Goal: Information Seeking & Learning: Understand process/instructions

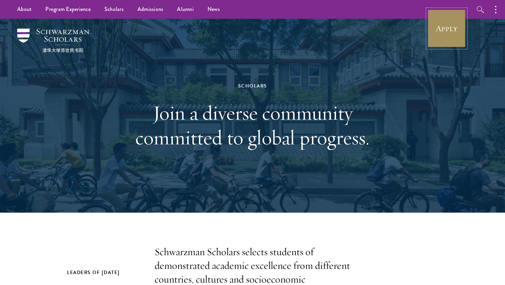
click at [448, 24] on link "Apply" at bounding box center [446, 28] width 38 height 38
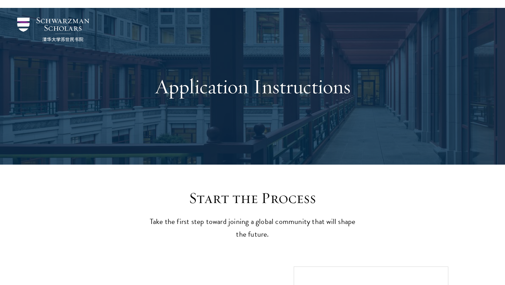
scroll to position [273, 0]
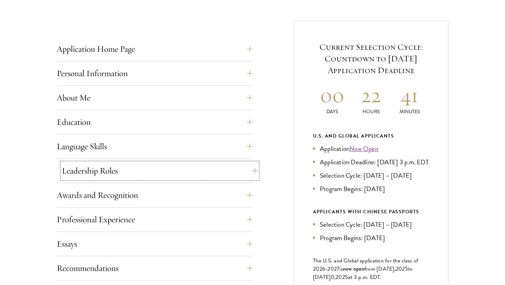
click at [230, 163] on button "Leadership Roles" at bounding box center [160, 171] width 196 height 16
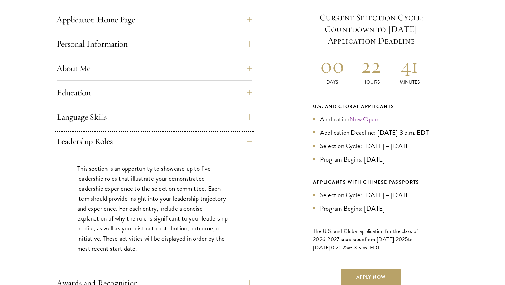
scroll to position [349, 0]
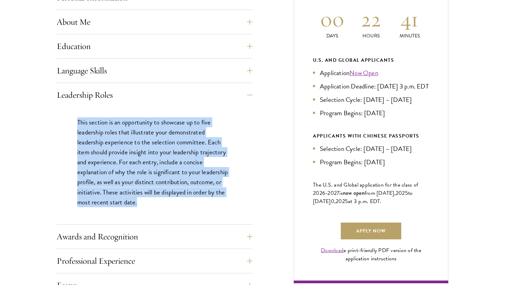
drag, startPoint x: 142, startPoint y: 193, endPoint x: 72, endPoint y: 93, distance: 121.6
click at [72, 107] on div "This section is an opportunity to showcase up to five leadership roles that ill…" at bounding box center [155, 165] width 196 height 117
copy p "This section is an opportunity to showcase up to five leadership roles that ill…"
click at [76, 229] on button "Awards and Recognition" at bounding box center [160, 237] width 196 height 16
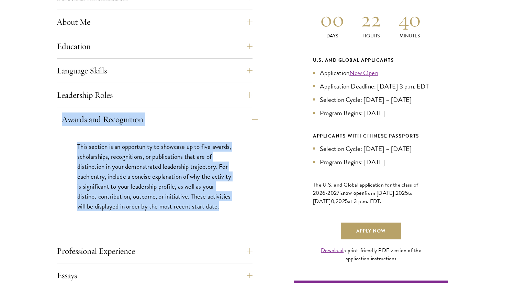
drag, startPoint x: 92, startPoint y: 205, endPoint x: 59, endPoint y: 105, distance: 104.5
click at [59, 111] on div "Awards and Recognition This section is an opportunity to showcase up to five aw…" at bounding box center [155, 175] width 196 height 128
copy div "Awards and Recognition This section is an opportunity to showcase up to five aw…"
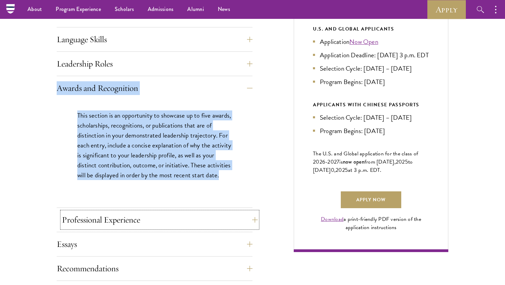
click at [144, 212] on button "Professional Experience" at bounding box center [160, 220] width 196 height 16
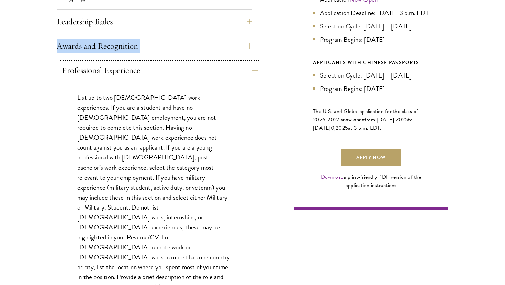
scroll to position [422, 0]
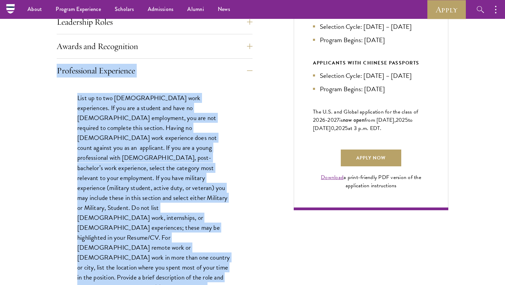
drag, startPoint x: 108, startPoint y: 254, endPoint x: 47, endPoint y: 57, distance: 206.5
click at [47, 56] on div "Start the Process Take the first step toward joining a global community that wi…" at bounding box center [252, 139] width 505 height 692
copy div "Professional Experience List up to two full-time work experiences. If you are a…"
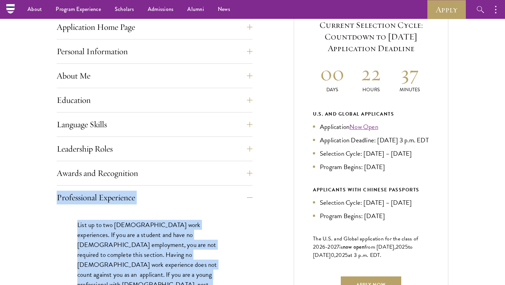
scroll to position [284, 0]
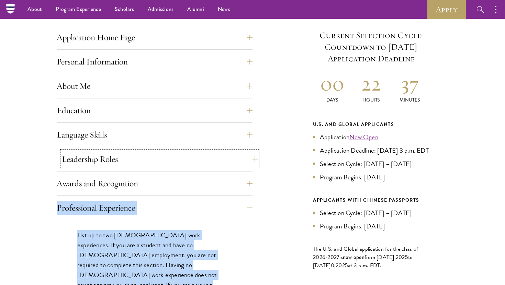
click at [161, 151] on button "Leadership Roles" at bounding box center [160, 159] width 196 height 16
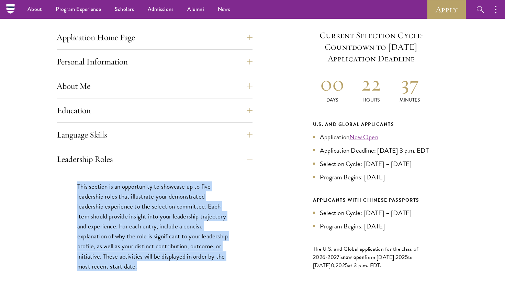
drag, startPoint x: 153, startPoint y: 258, endPoint x: 50, endPoint y: 158, distance: 143.1
click at [50, 158] on div "Start the Process Take the first step toward joining a global community that wi…" at bounding box center [252, 232] width 505 height 602
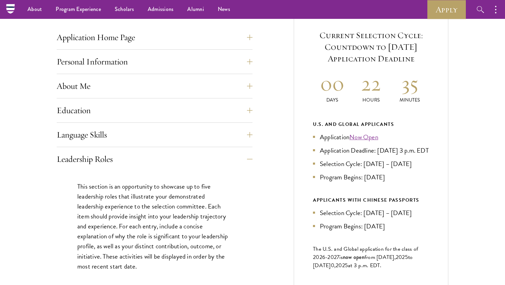
click at [143, 246] on p "This section is an opportunity to showcase up to five leadership roles that ill…" at bounding box center [154, 227] width 155 height 90
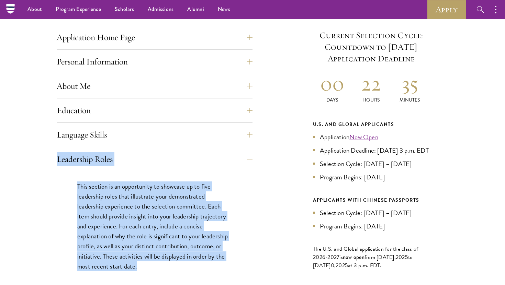
drag, startPoint x: 139, startPoint y: 253, endPoint x: 53, endPoint y: 141, distance: 142.1
click at [53, 141] on div "Start the Process Take the first step toward joining a global community that wi…" at bounding box center [252, 232] width 505 height 602
copy div "Leadership Roles This section is an opportunity to showcase up to five leadersh…"
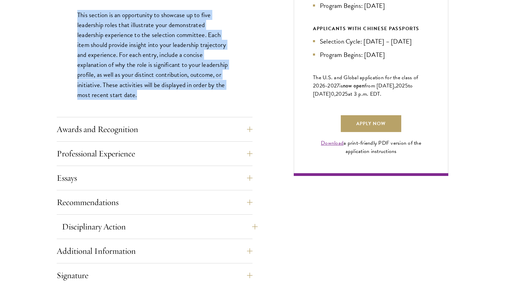
scroll to position [462, 0]
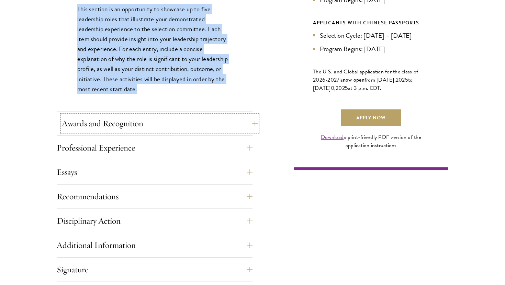
click at [98, 115] on button "Awards and Recognition" at bounding box center [160, 123] width 196 height 16
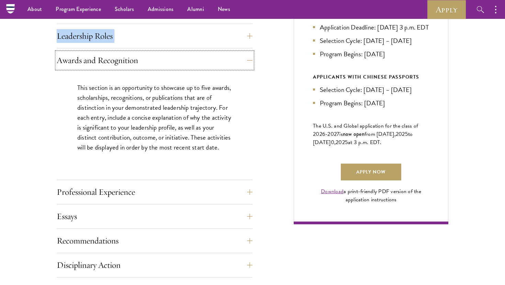
scroll to position [407, 0]
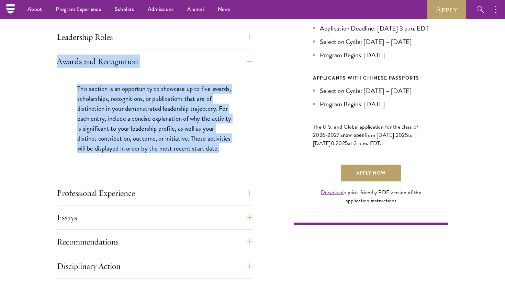
drag, startPoint x: 99, startPoint y: 144, endPoint x: 48, endPoint y: 46, distance: 110.6
click at [48, 46] on div "Start the Process Take the first step toward joining a global community that wi…" at bounding box center [252, 104] width 505 height 593
copy div "Awards and Recognition This section is an opportunity to showcase up to five aw…"
click at [162, 185] on button "Professional Experience" at bounding box center [160, 193] width 196 height 16
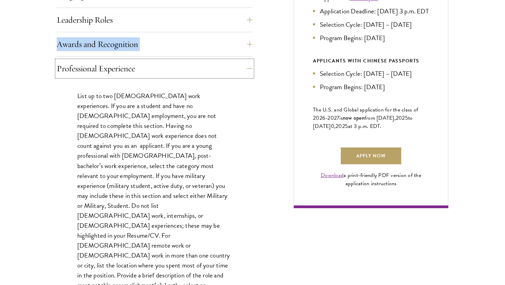
scroll to position [425, 0]
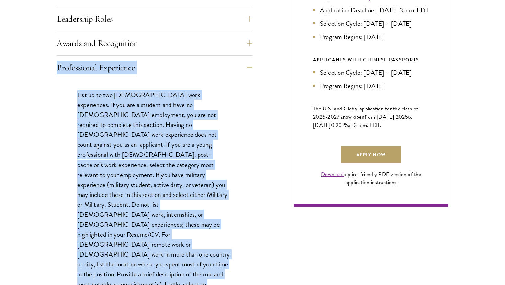
drag, startPoint x: 109, startPoint y: 255, endPoint x: 55, endPoint y: 49, distance: 212.6
click at [55, 49] on div "Start the Process Take the first step toward joining a global community that wi…" at bounding box center [252, 136] width 505 height 692
copy div "Professional Experience List up to two full-time work experiences. If you are a…"
